Goal: Information Seeking & Learning: Find specific fact

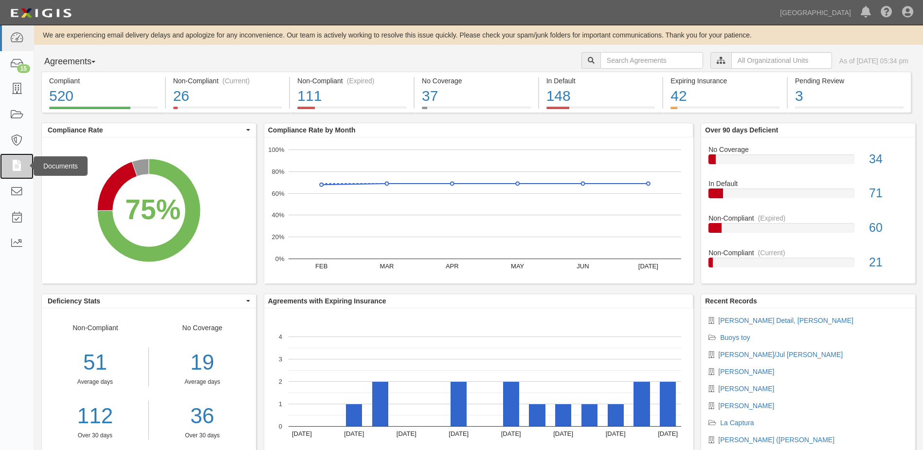
click at [18, 165] on icon at bounding box center [17, 166] width 14 height 11
click at [18, 167] on icon at bounding box center [17, 166] width 14 height 11
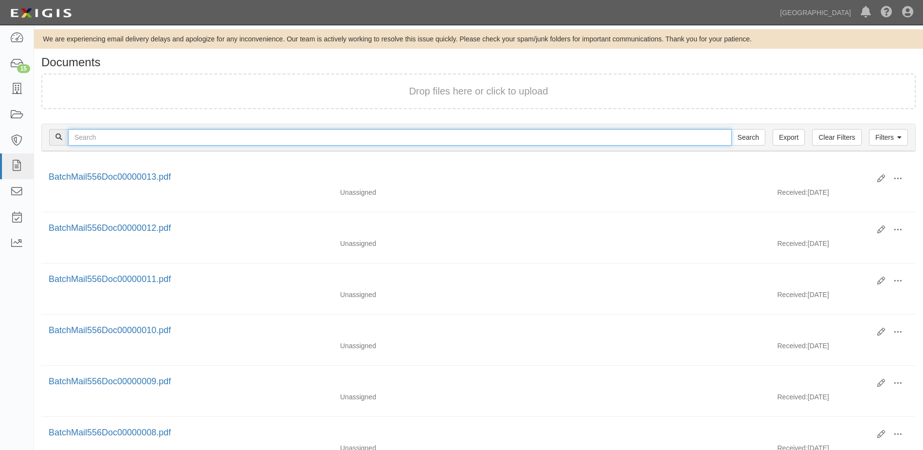
click at [91, 139] on input "text" at bounding box center [400, 137] width 664 height 17
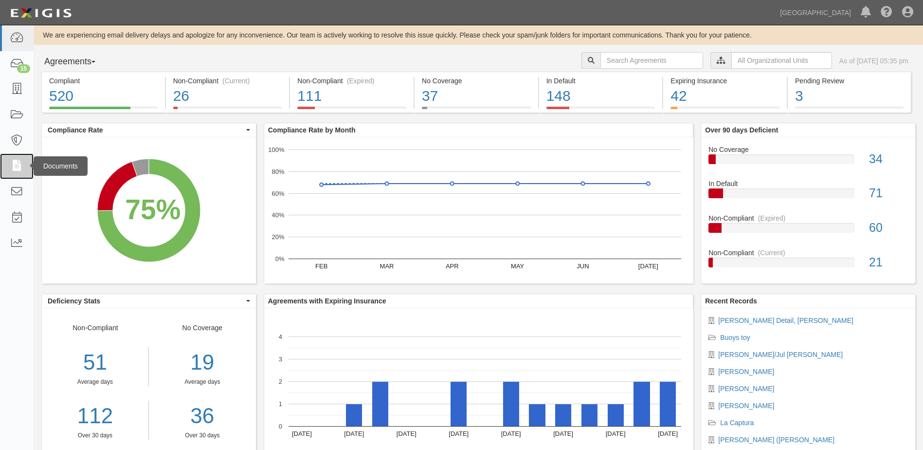
click at [15, 168] on icon at bounding box center [17, 166] width 14 height 11
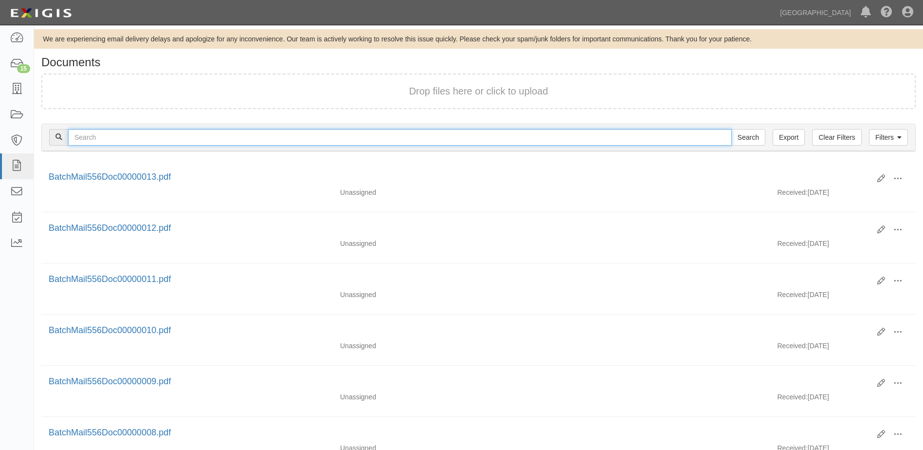
click at [89, 137] on input "text" at bounding box center [400, 137] width 664 height 17
type input "Steigerwald"
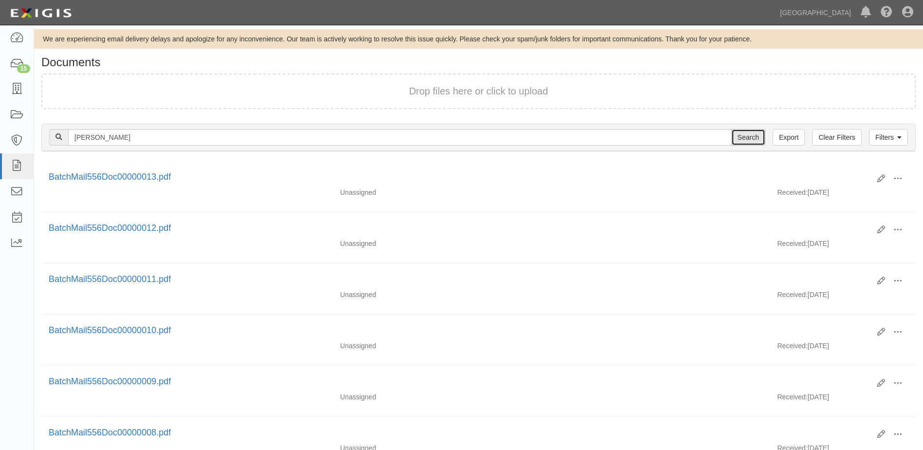
click at [750, 139] on input "Search" at bounding box center [748, 137] width 34 height 17
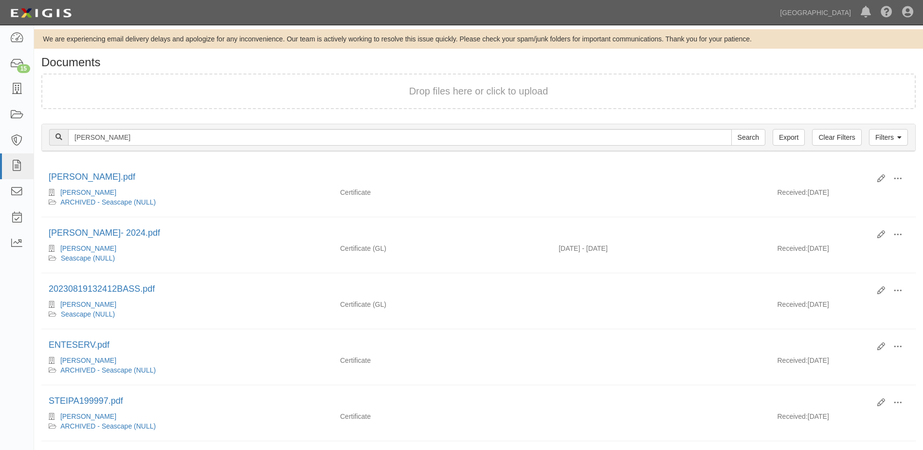
click at [120, 86] on div "Drop files here or click to upload" at bounding box center [478, 91] width 853 height 14
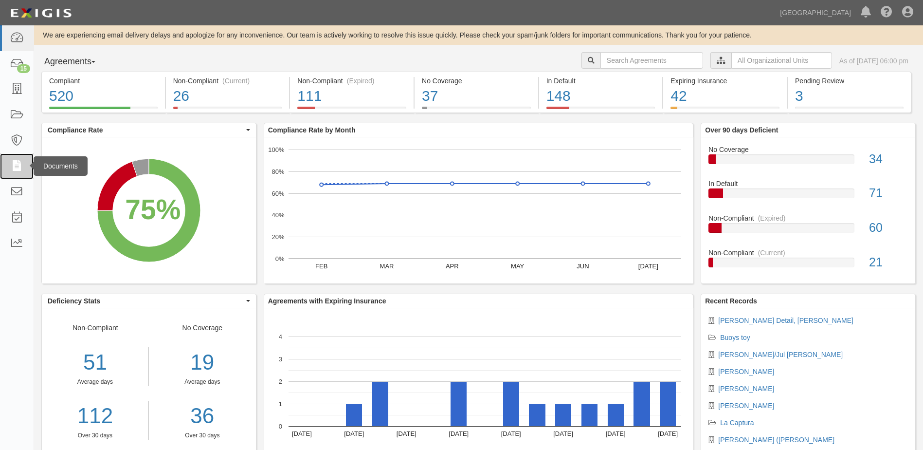
click at [17, 163] on icon at bounding box center [17, 166] width 14 height 11
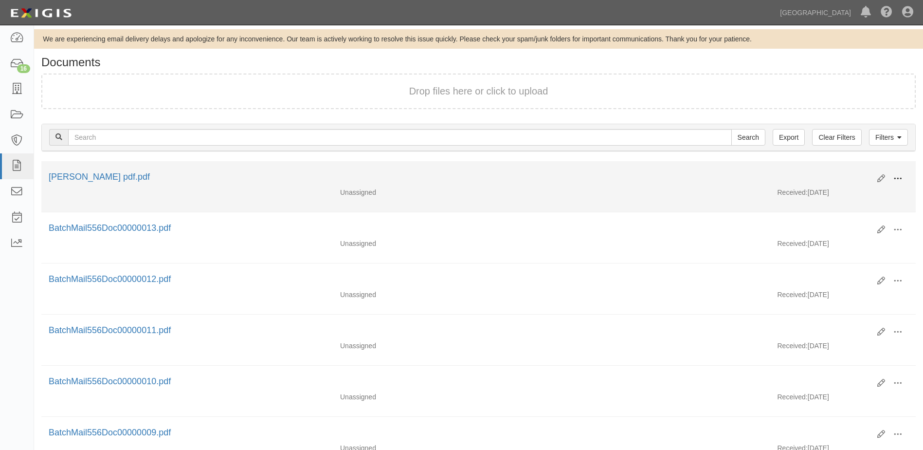
click at [900, 180] on span at bounding box center [897, 178] width 9 height 9
click at [835, 212] on link "View details" at bounding box center [850, 211] width 77 height 18
